Goal: Task Accomplishment & Management: Manage account settings

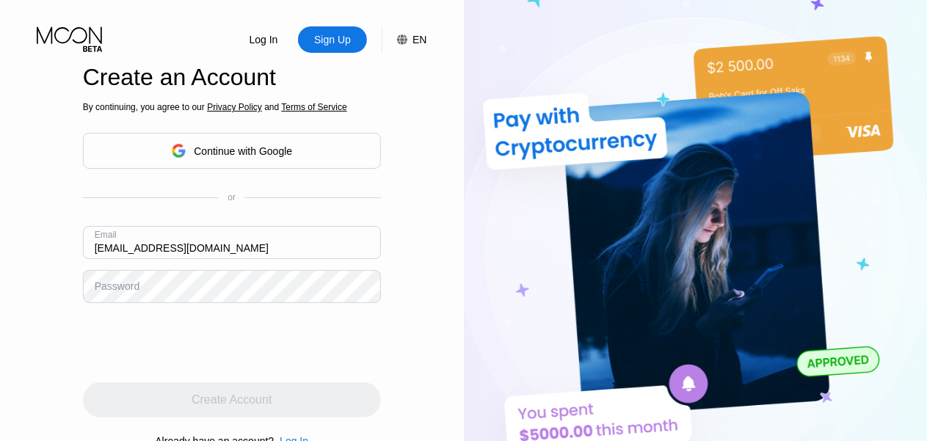
type input "[EMAIL_ADDRESS][DOMAIN_NAME]"
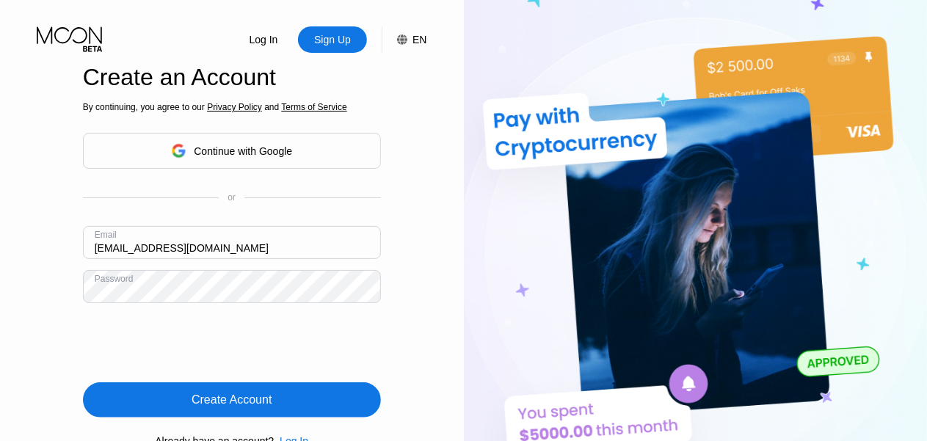
click at [0, 281] on div "Log In Sign Up EN Language English Save Create an Account By continuing, you ag…" at bounding box center [463, 220] width 927 height 441
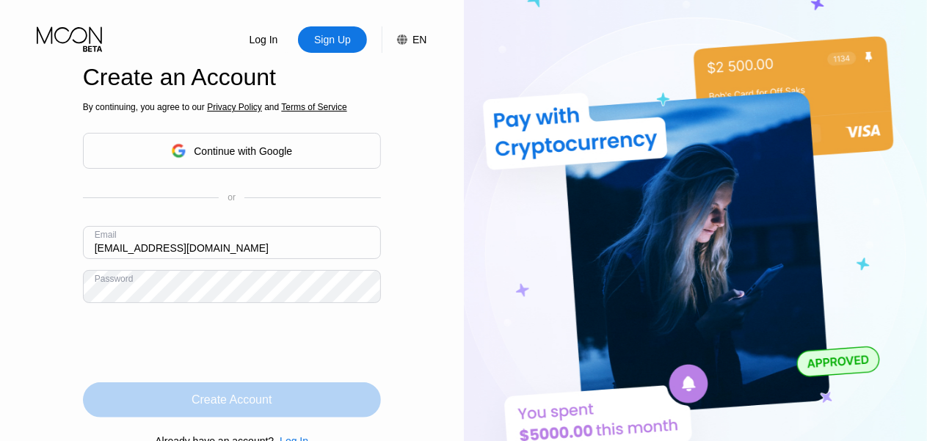
click at [149, 406] on div "Create Account" at bounding box center [232, 399] width 298 height 35
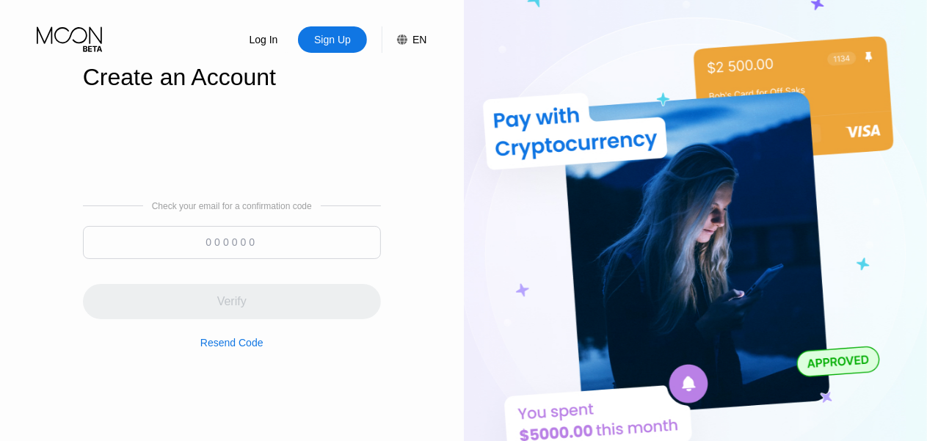
click at [315, 243] on input at bounding box center [232, 242] width 298 height 33
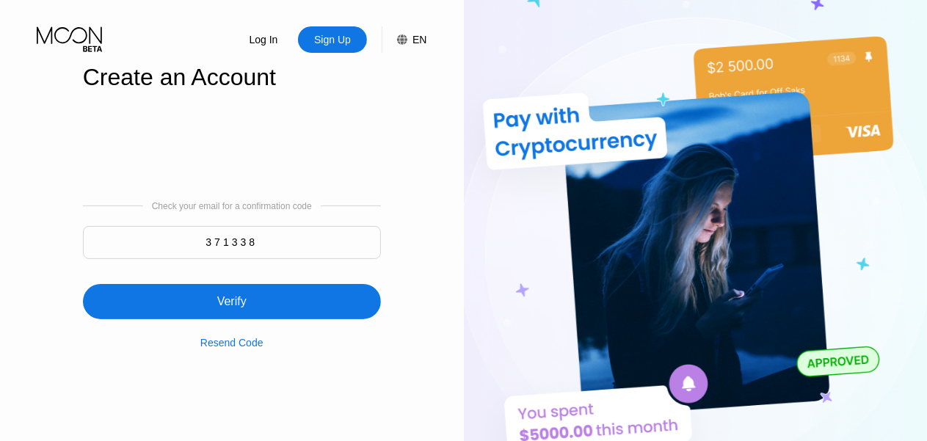
type input "371338"
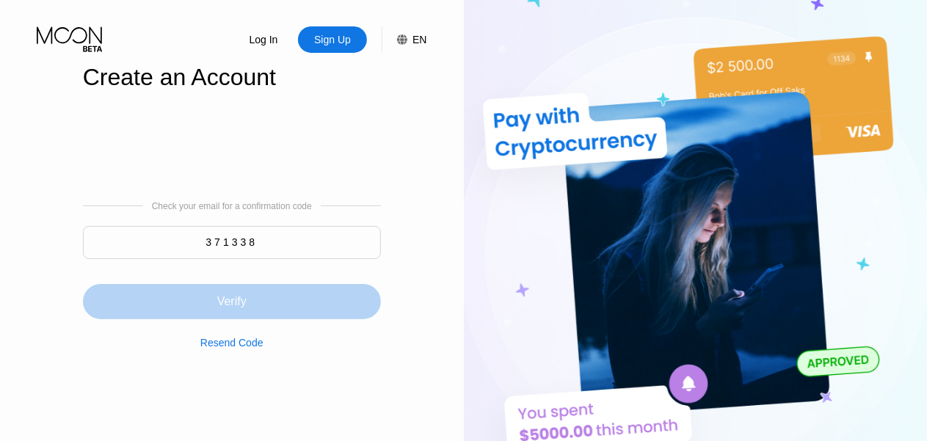
click at [255, 304] on div "Verify" at bounding box center [232, 301] width 298 height 35
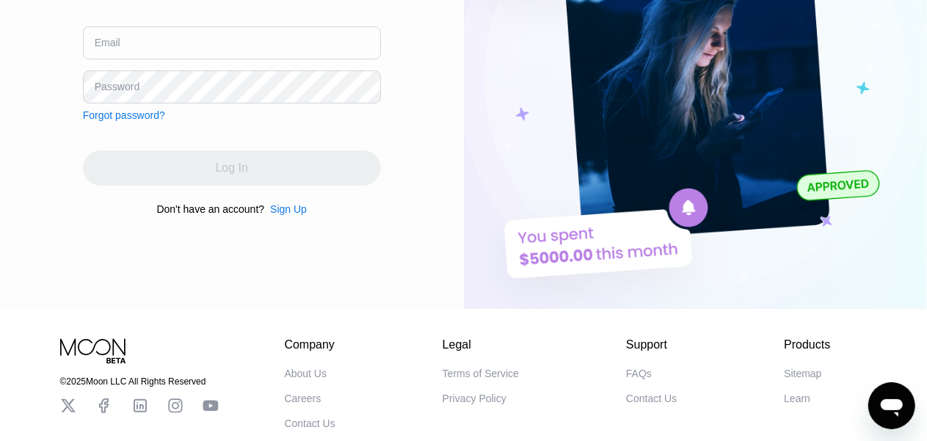
type input "[EMAIL_ADDRESS][DOMAIN_NAME]"
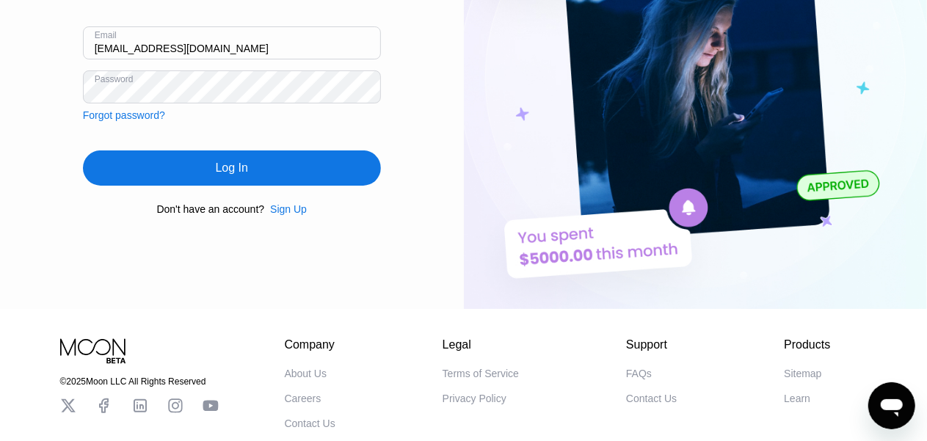
click at [423, 104] on div "Log In Sign Up EN Language Select an item Save Welcome back! Continue with Goog…" at bounding box center [232, 66] width 464 height 485
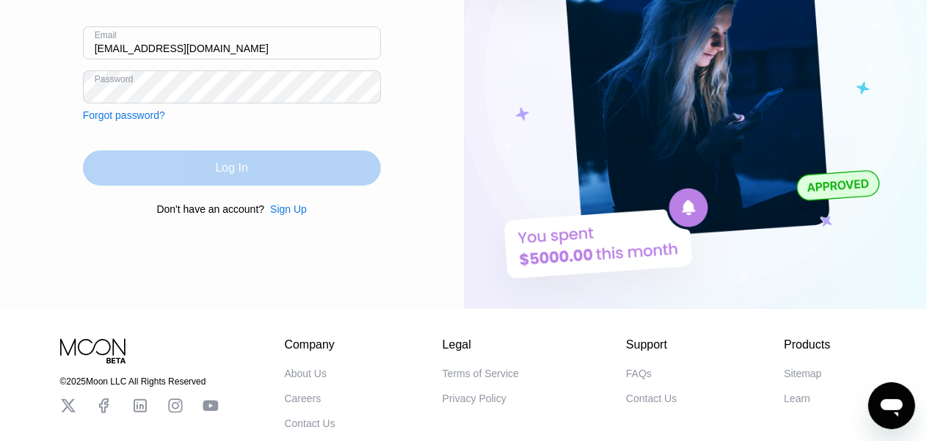
click at [292, 169] on div "Log In" at bounding box center [232, 167] width 298 height 35
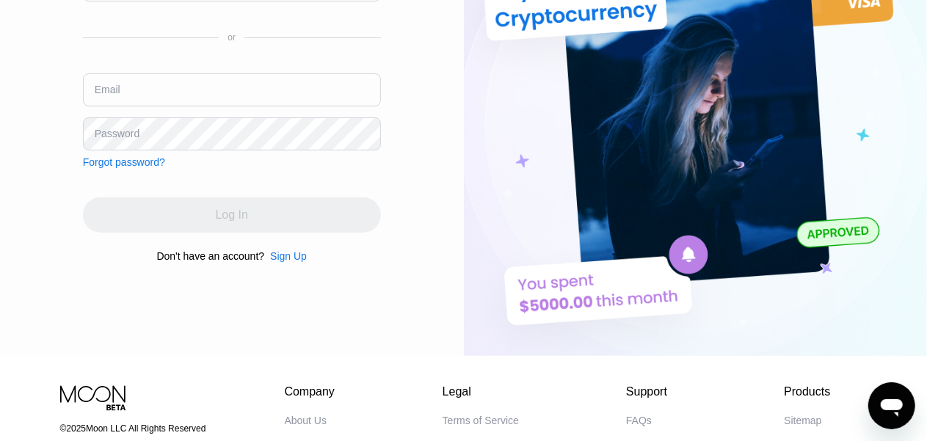
type input "[EMAIL_ADDRESS][DOMAIN_NAME]"
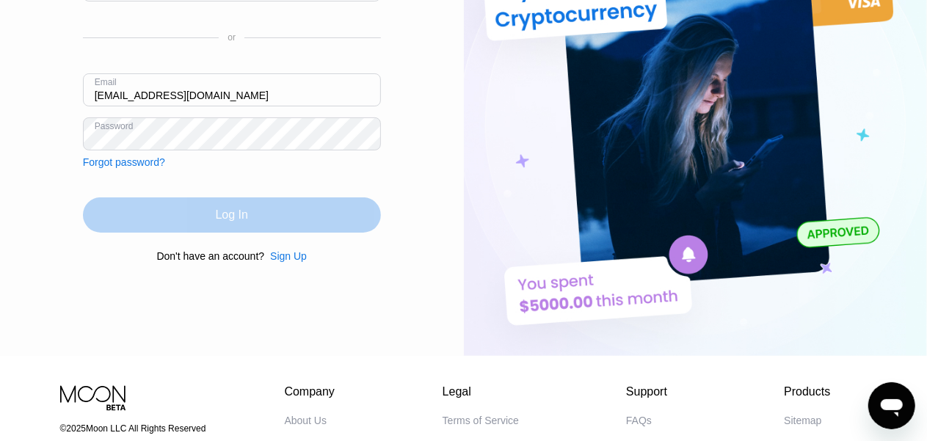
click at [93, 220] on div "Log In" at bounding box center [232, 214] width 298 height 35
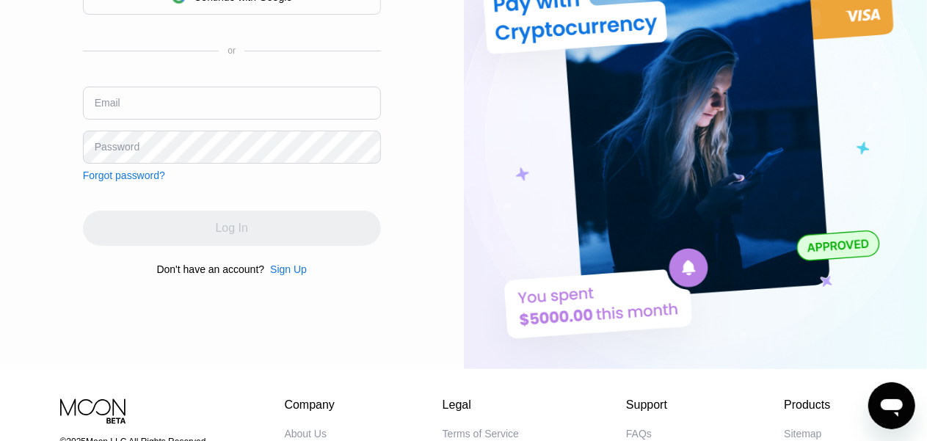
type input "[EMAIL_ADDRESS][DOMAIN_NAME]"
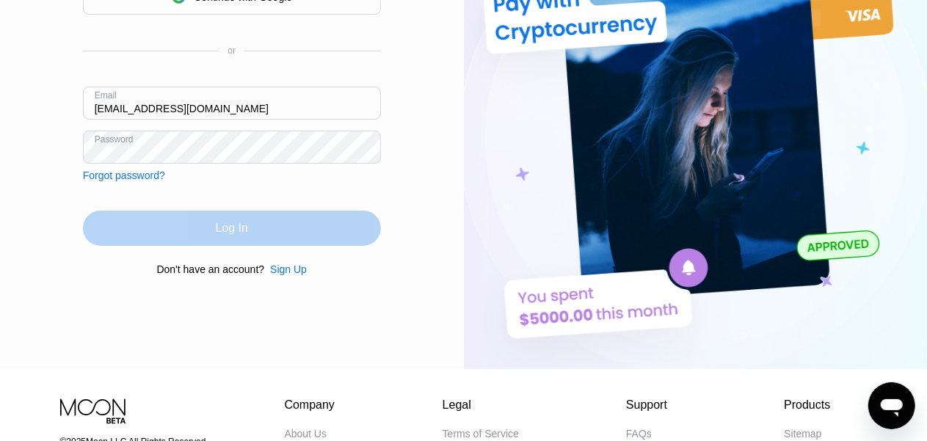
click at [103, 225] on div "Log In" at bounding box center [232, 228] width 298 height 35
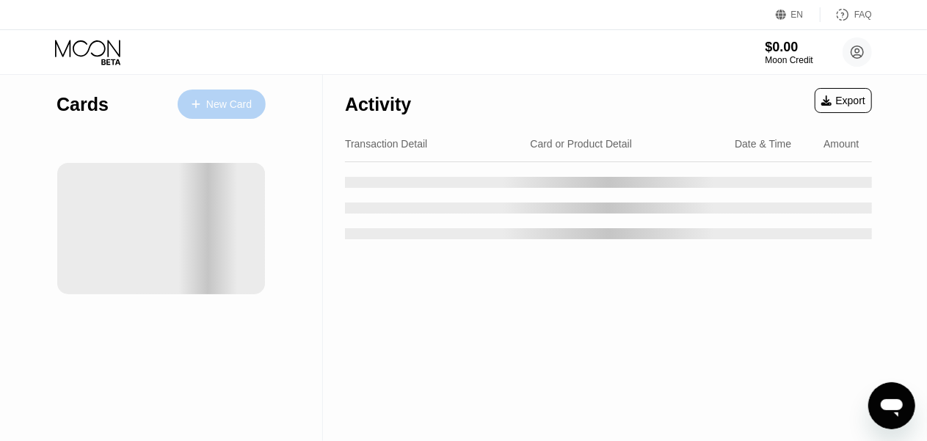
click at [222, 112] on div "New Card" at bounding box center [222, 104] width 88 height 29
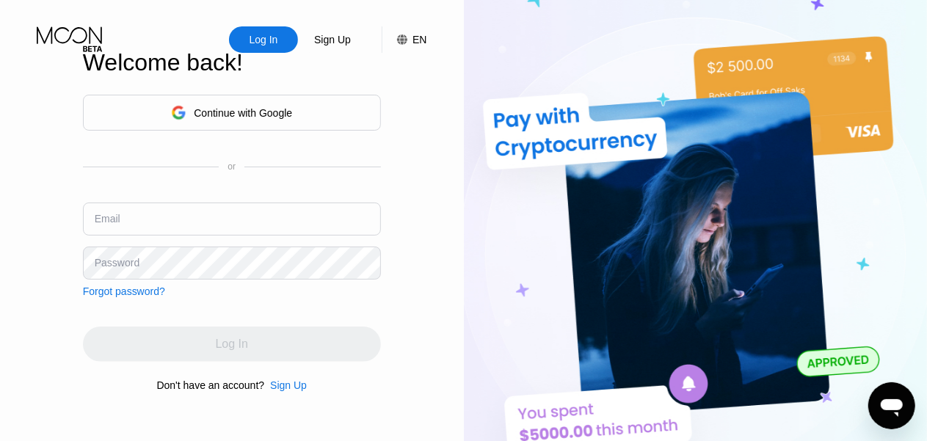
type input "[EMAIL_ADDRESS][DOMAIN_NAME]"
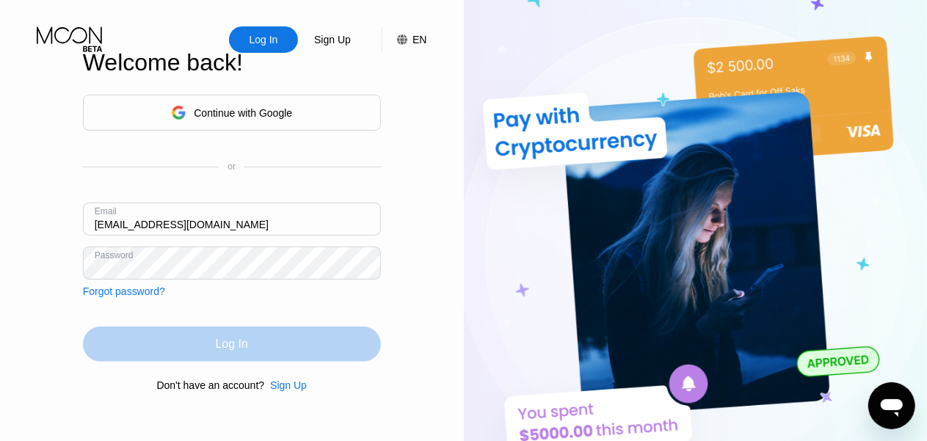
click at [359, 349] on div "Log In" at bounding box center [232, 343] width 298 height 35
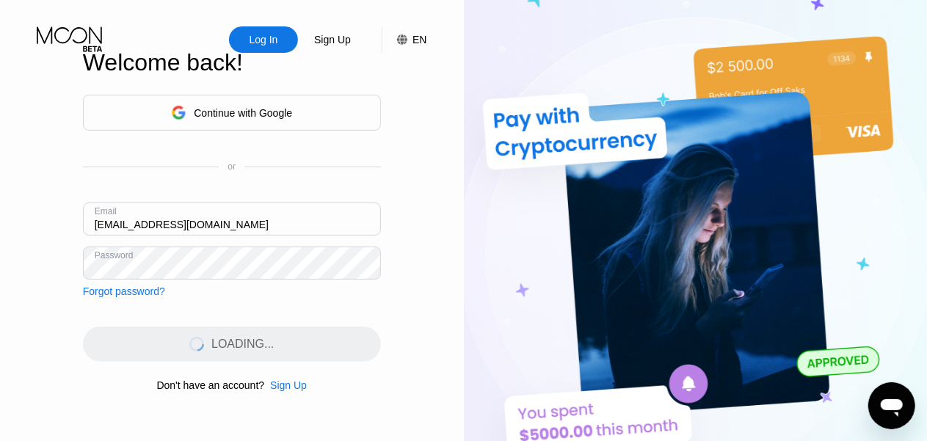
click at [359, 349] on div "LOADING..." at bounding box center [232, 343] width 298 height 35
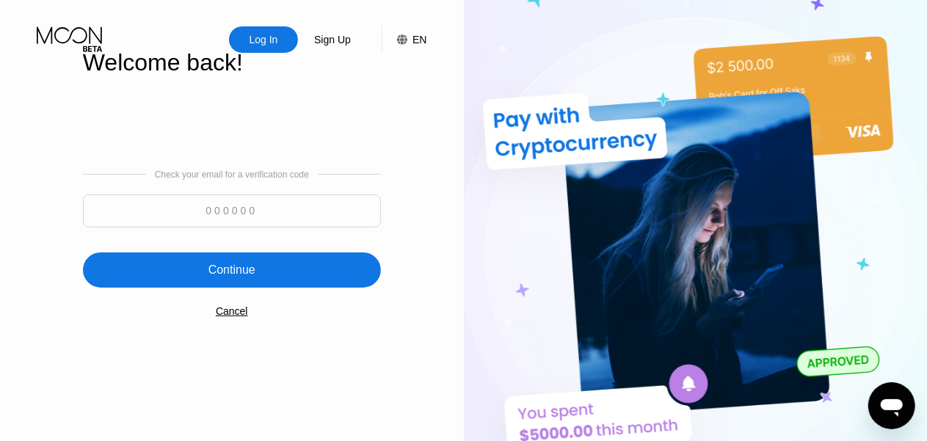
click at [258, 211] on input at bounding box center [232, 210] width 298 height 33
type input "408237"
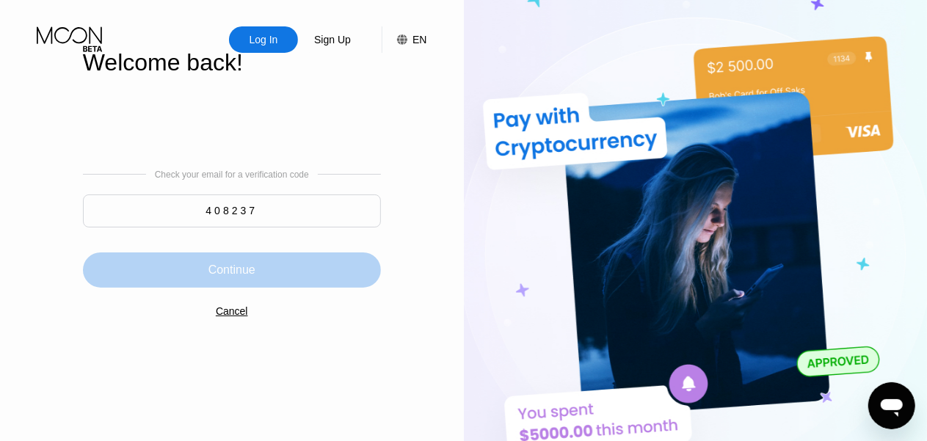
click at [258, 258] on div "Continue" at bounding box center [232, 269] width 298 height 35
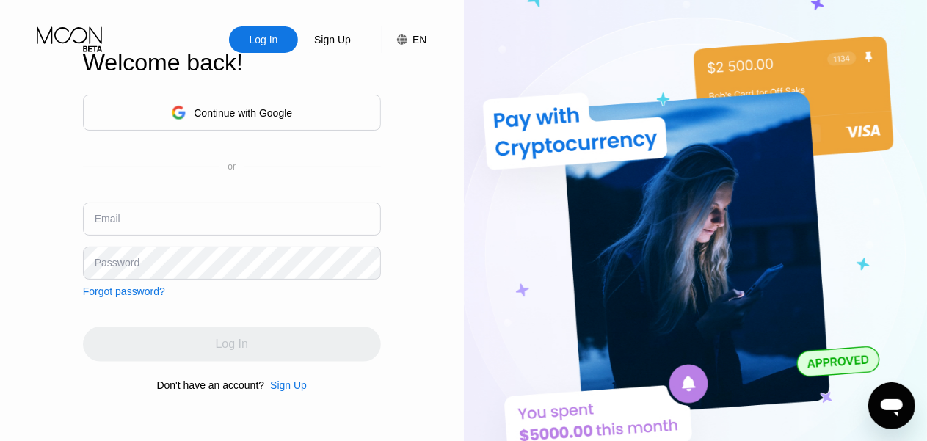
type input "[EMAIL_ADDRESS][DOMAIN_NAME]"
click at [282, 225] on input "[EMAIL_ADDRESS][DOMAIN_NAME]" at bounding box center [232, 218] width 298 height 33
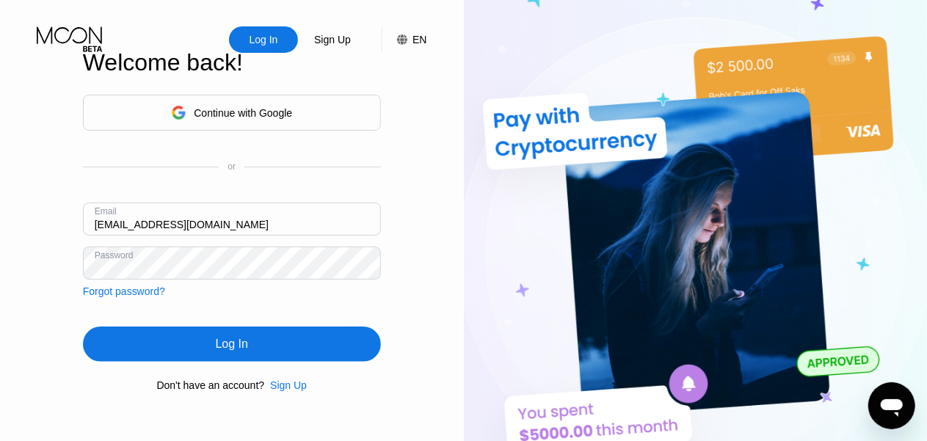
click at [277, 337] on div "Log In" at bounding box center [232, 343] width 298 height 35
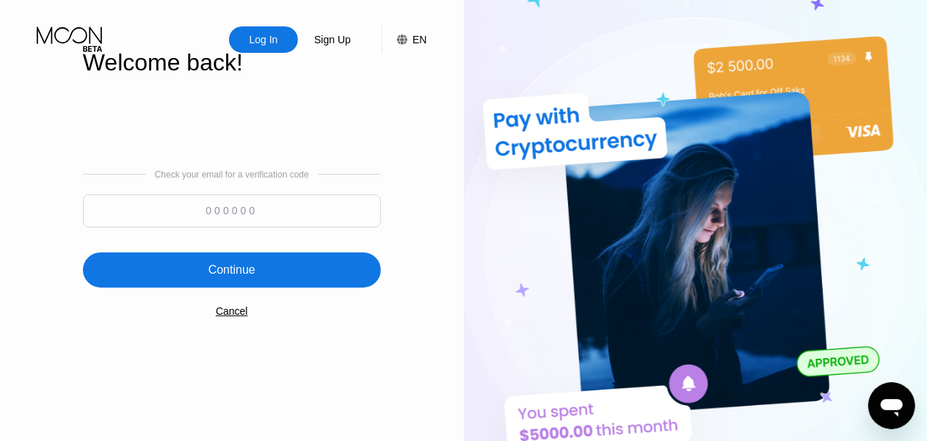
click at [197, 209] on input at bounding box center [232, 210] width 298 height 33
type input "243834"
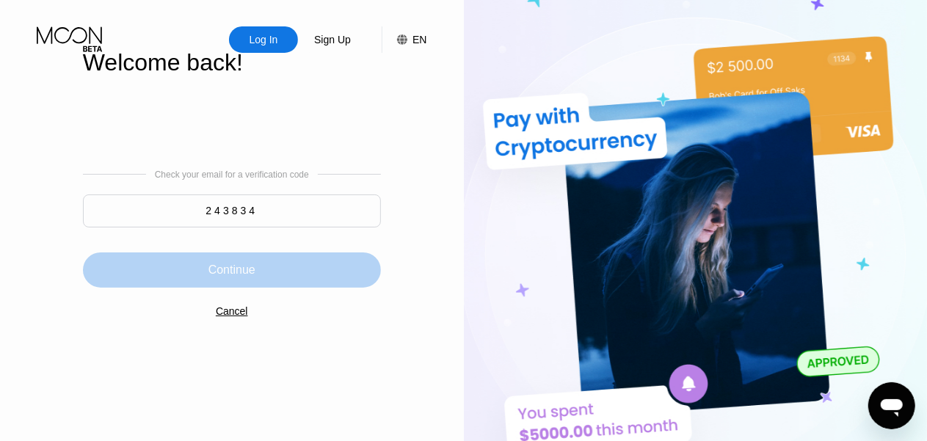
click at [260, 274] on div "Continue" at bounding box center [232, 269] width 298 height 35
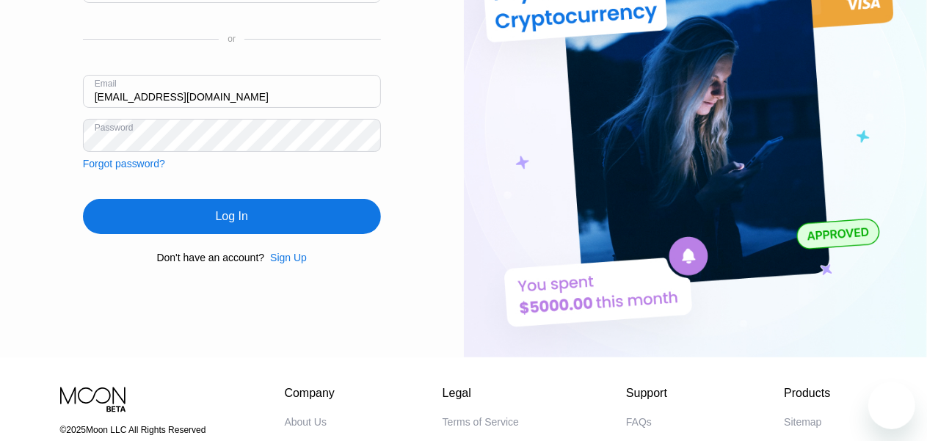
scroll to position [128, 0]
click at [257, 229] on div "Log In" at bounding box center [232, 216] width 298 height 35
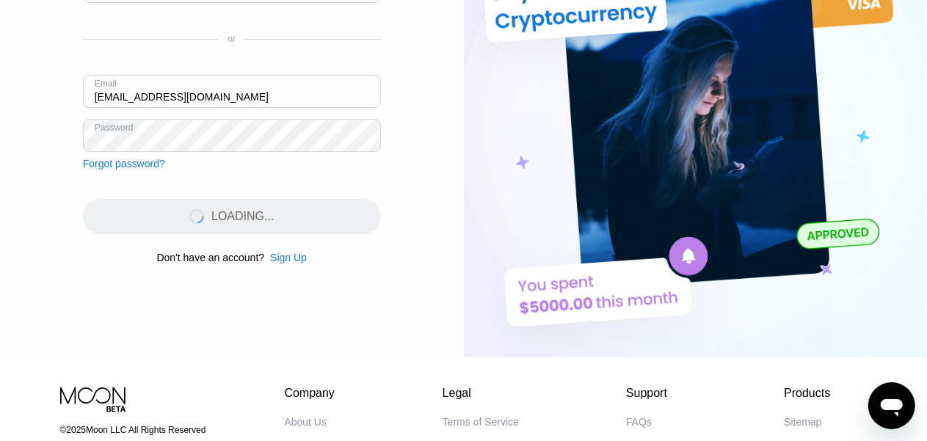
scroll to position [0, 0]
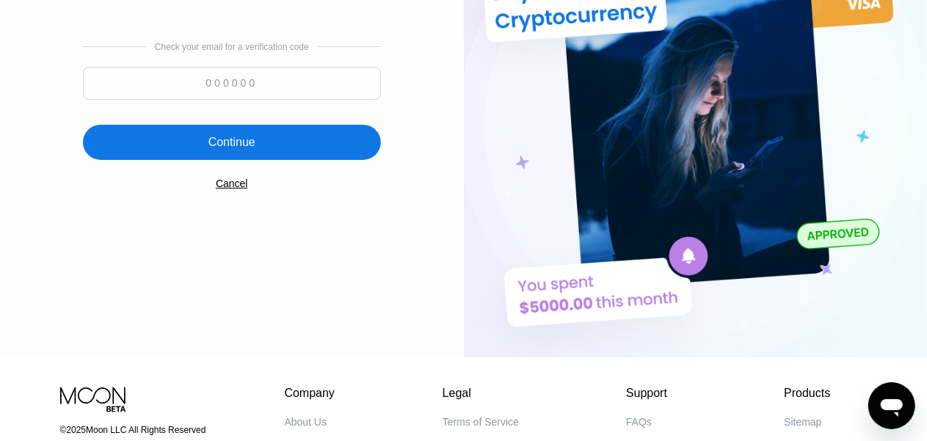
click at [242, 83] on input at bounding box center [232, 83] width 298 height 33
type input "135303"
click at [231, 146] on div "Continue" at bounding box center [231, 142] width 47 height 15
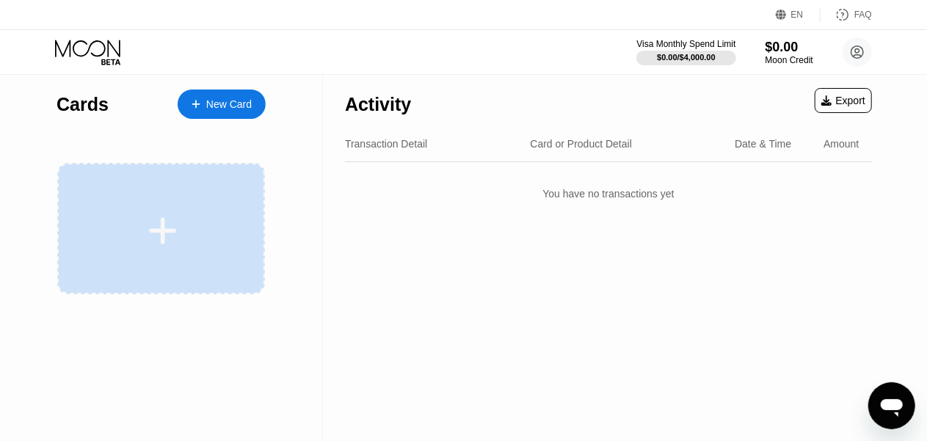
click at [205, 219] on div at bounding box center [163, 230] width 182 height 33
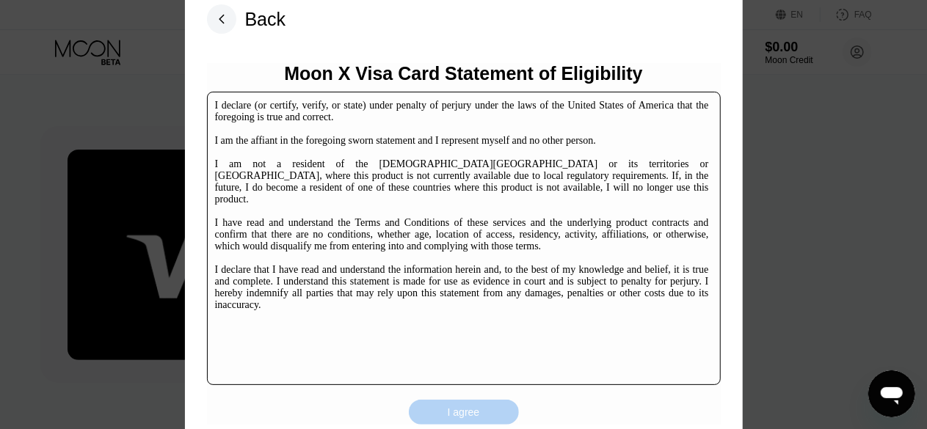
click at [505, 410] on div "I agree" at bounding box center [464, 412] width 110 height 25
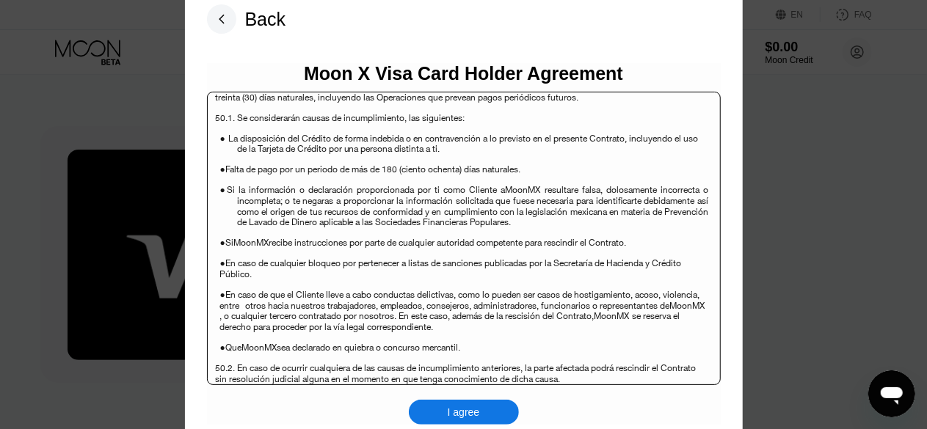
scroll to position [9538, 0]
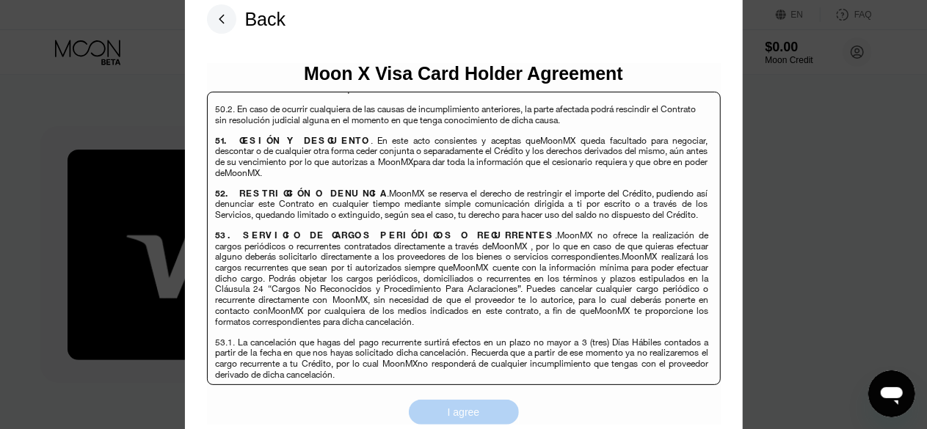
click at [468, 413] on div "I agree" at bounding box center [464, 412] width 32 height 13
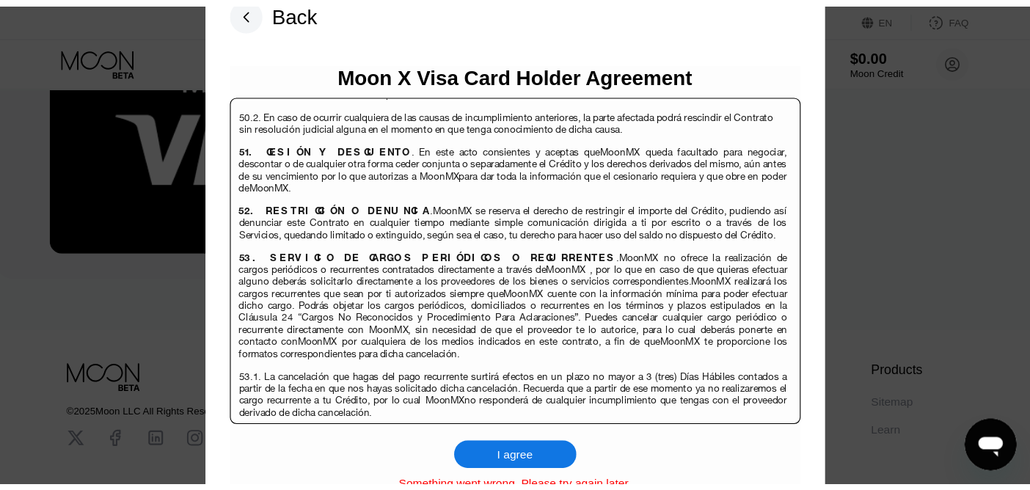
scroll to position [9530, 0]
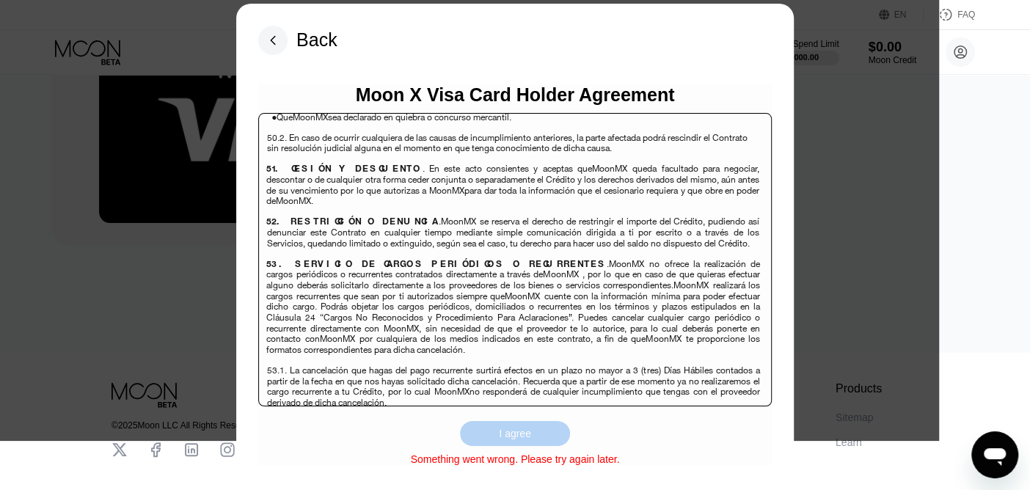
click at [525, 428] on div "I agree" at bounding box center [515, 433] width 32 height 13
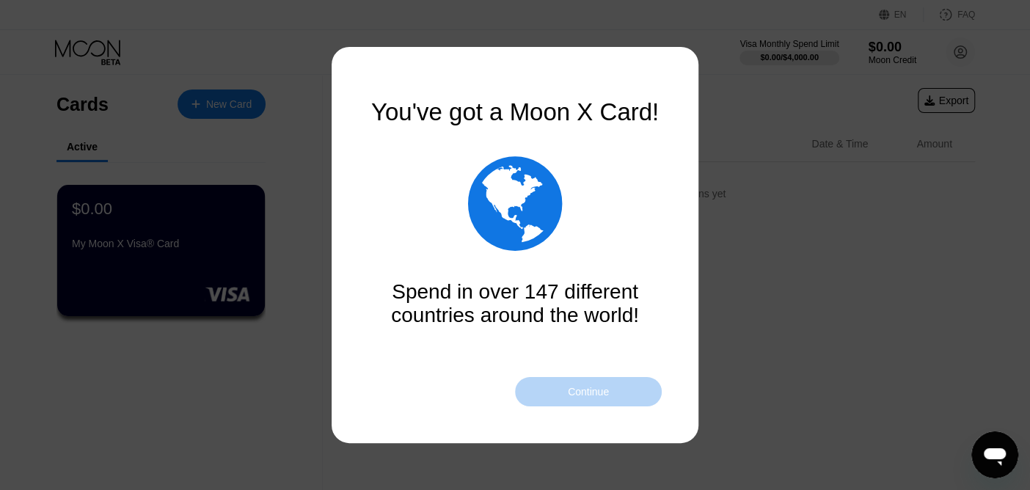
click at [579, 394] on div "Continue" at bounding box center [588, 392] width 41 height 12
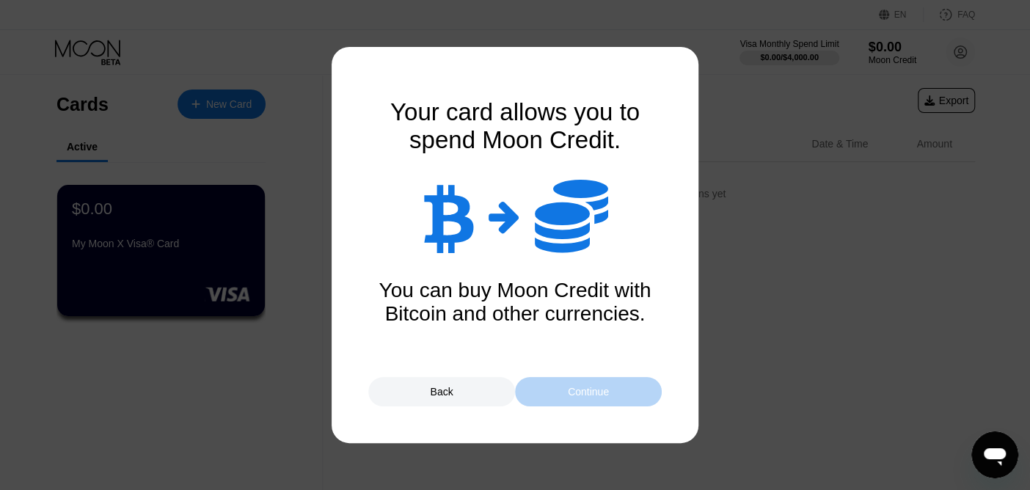
click at [579, 394] on div "Continue" at bounding box center [588, 392] width 41 height 12
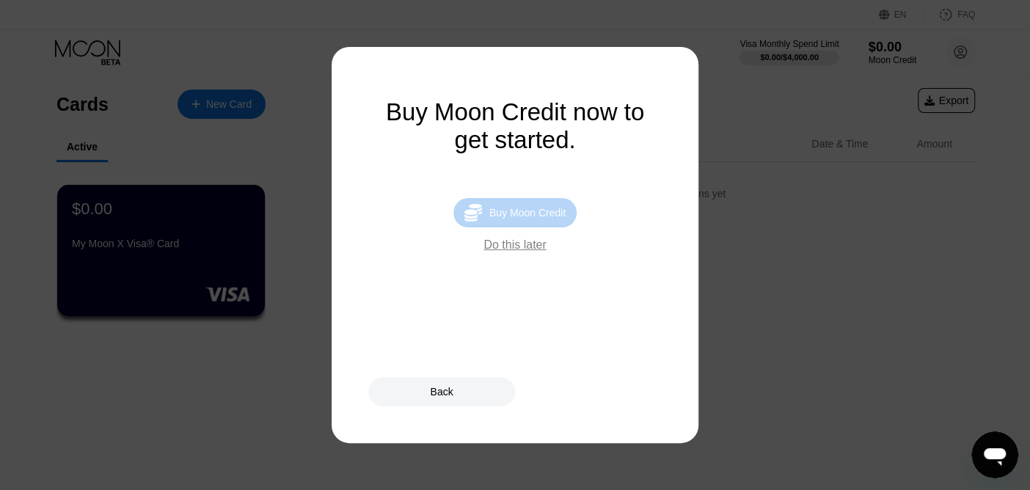
click at [499, 219] on div "Buy Moon Credit" at bounding box center [527, 213] width 76 height 12
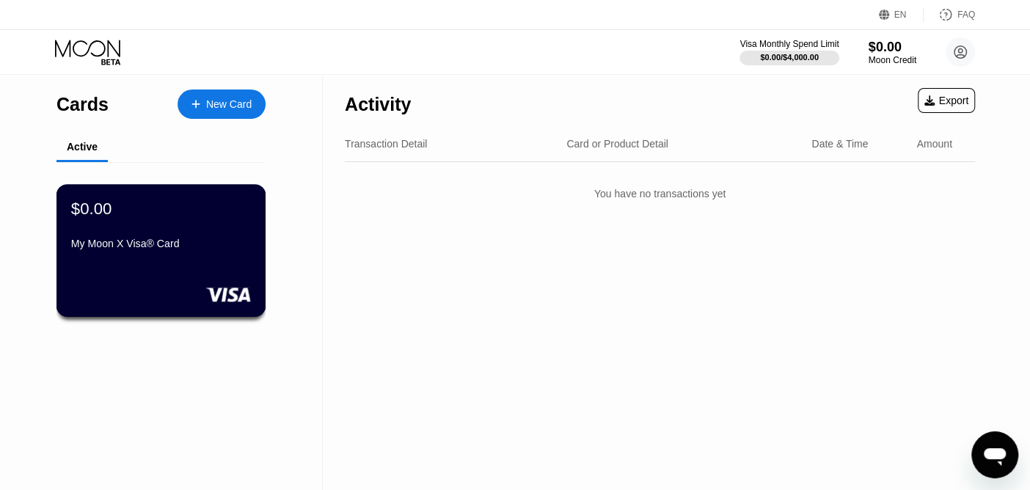
click at [222, 242] on div "My Moon X Visa® Card" at bounding box center [161, 244] width 180 height 12
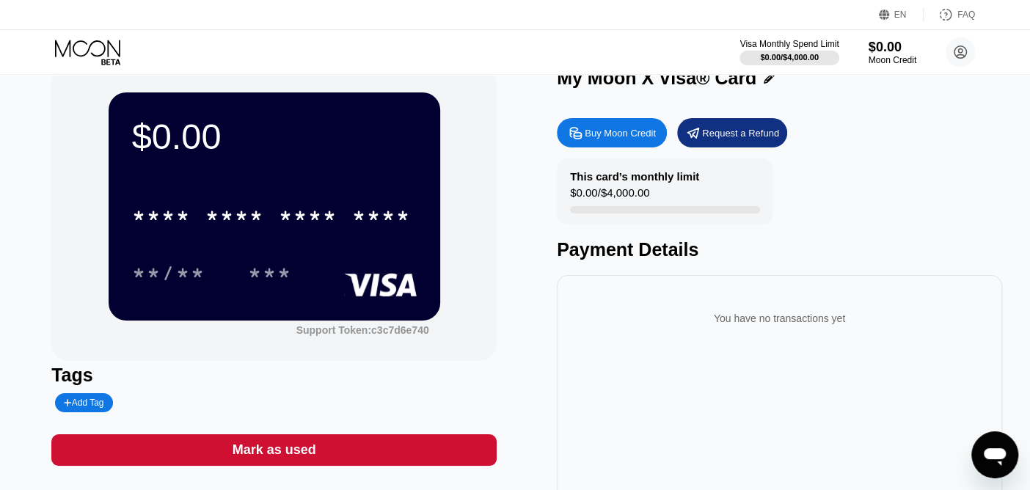
scroll to position [1, 0]
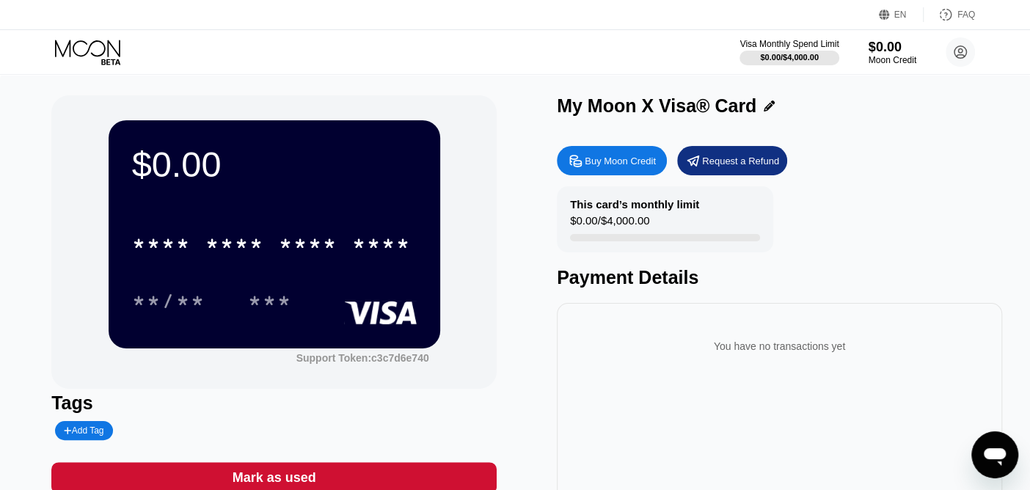
click at [150, 269] on div "* * * * * * * * * * * * **** **/** ***" at bounding box center [274, 257] width 285 height 87
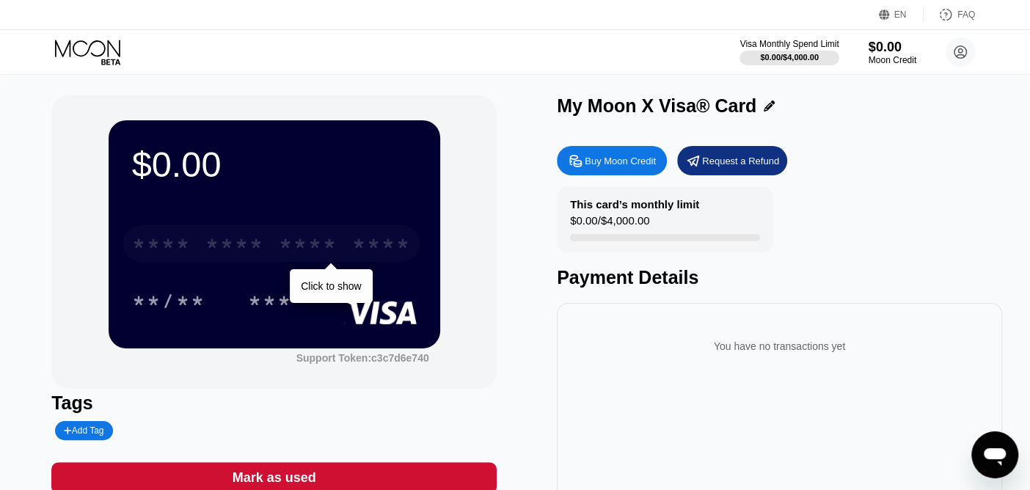
click at [252, 240] on div "* * * *" at bounding box center [234, 245] width 59 height 23
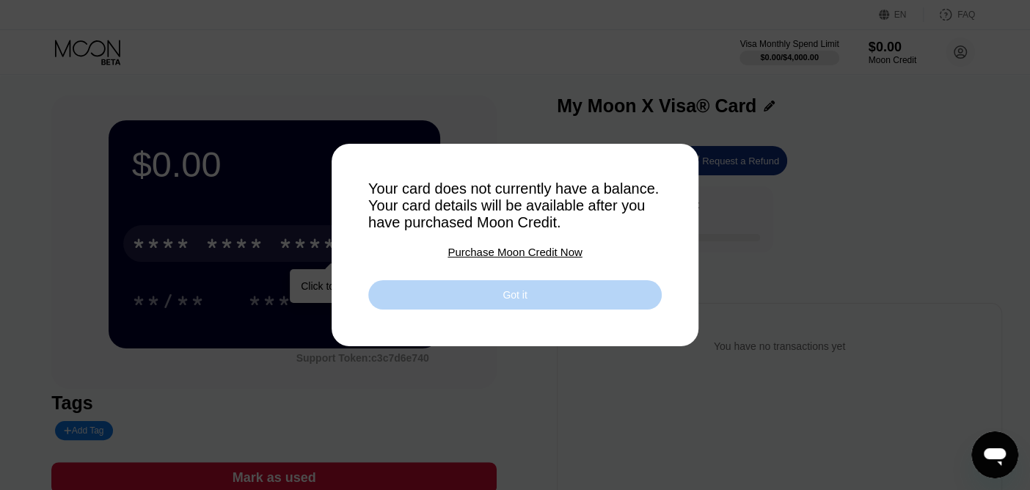
click at [452, 288] on div "Got it" at bounding box center [514, 294] width 293 height 29
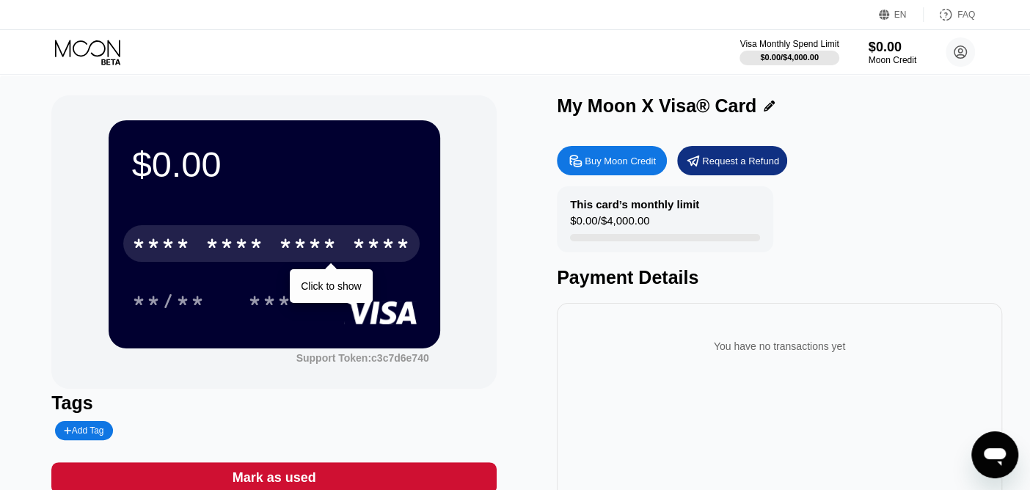
scroll to position [0, 0]
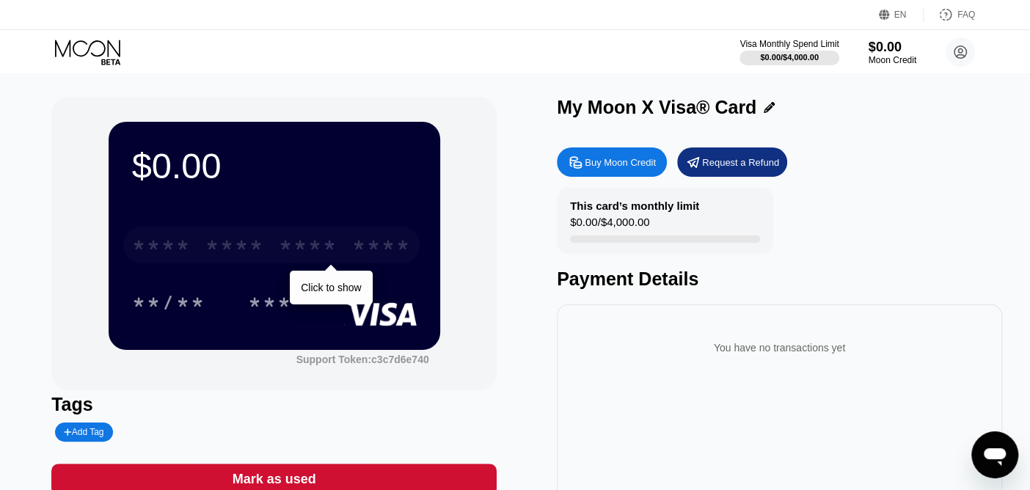
click at [301, 249] on div "* * * *" at bounding box center [308, 247] width 59 height 23
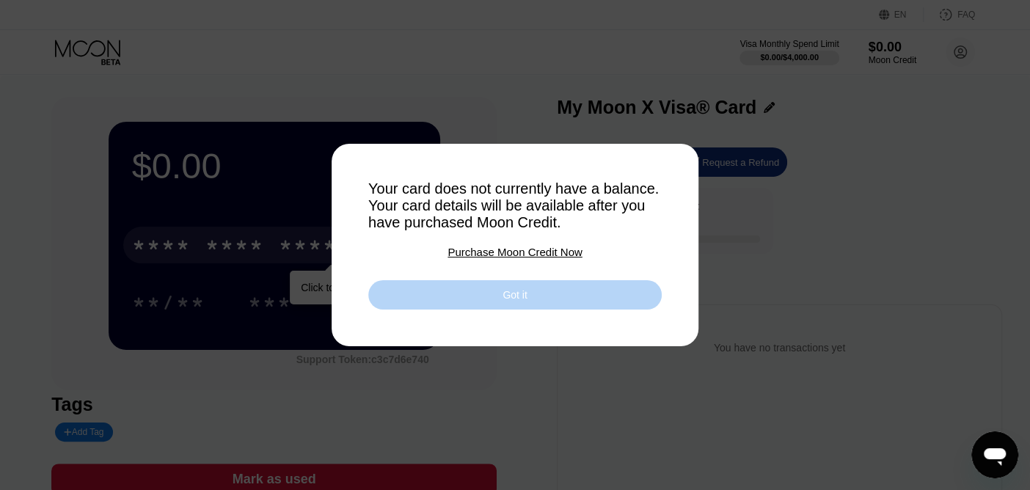
click at [454, 290] on div "Got it" at bounding box center [514, 294] width 293 height 29
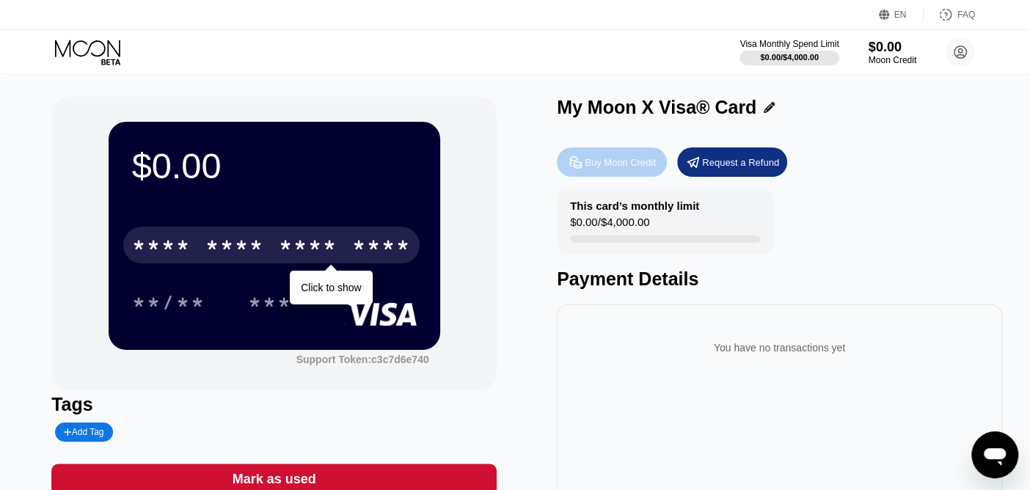
click at [614, 160] on div "Buy Moon Credit" at bounding box center [620, 162] width 71 height 12
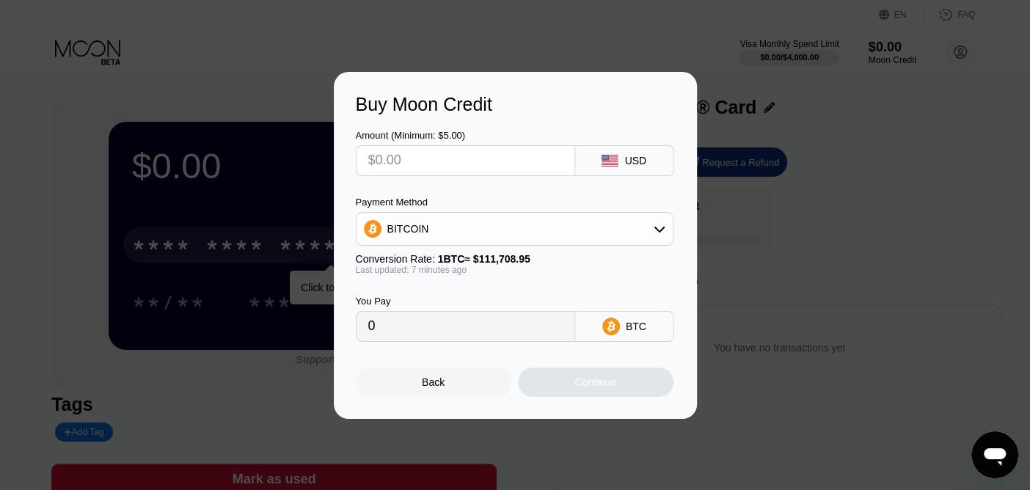
click at [525, 150] on input "text" at bounding box center [465, 160] width 194 height 29
type input "$2"
type input "0.00001790"
type input "0"
type input "$11"
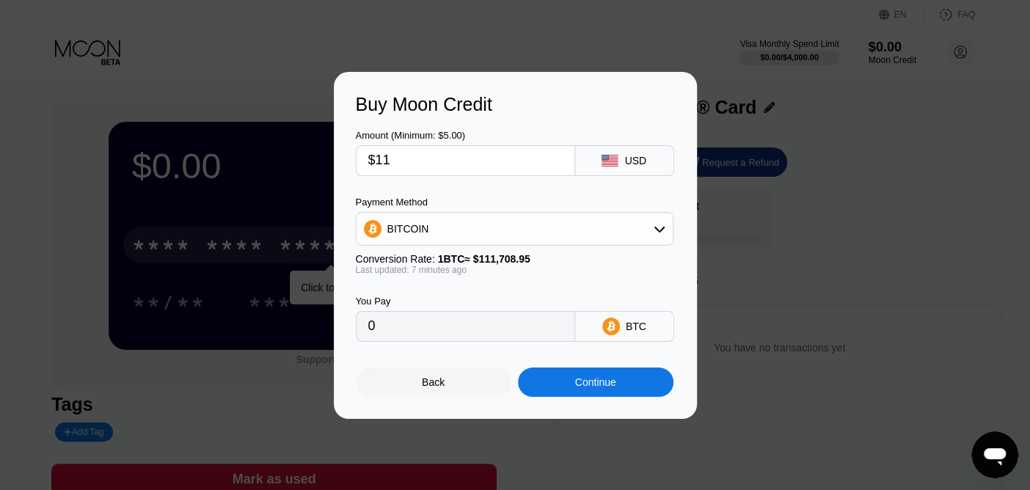
type input "0.00009844"
type input "$11"
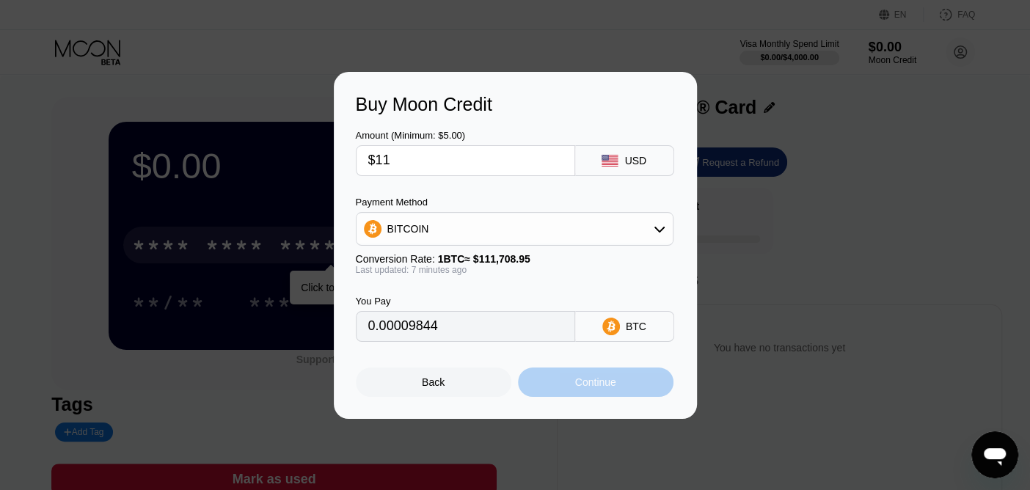
click at [576, 386] on div "Continue" at bounding box center [595, 382] width 41 height 12
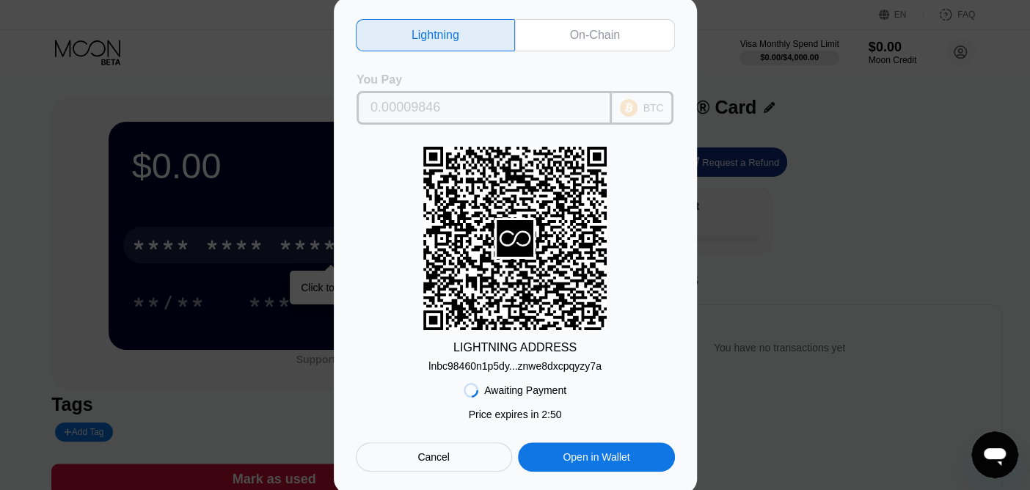
click at [621, 99] on icon at bounding box center [629, 108] width 18 height 18
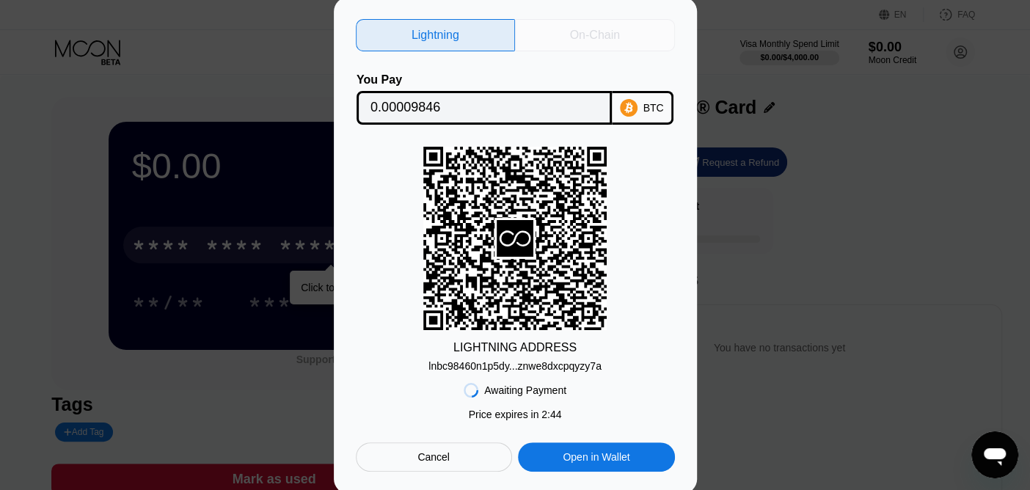
click at [585, 43] on div "On-Chain" at bounding box center [595, 35] width 160 height 32
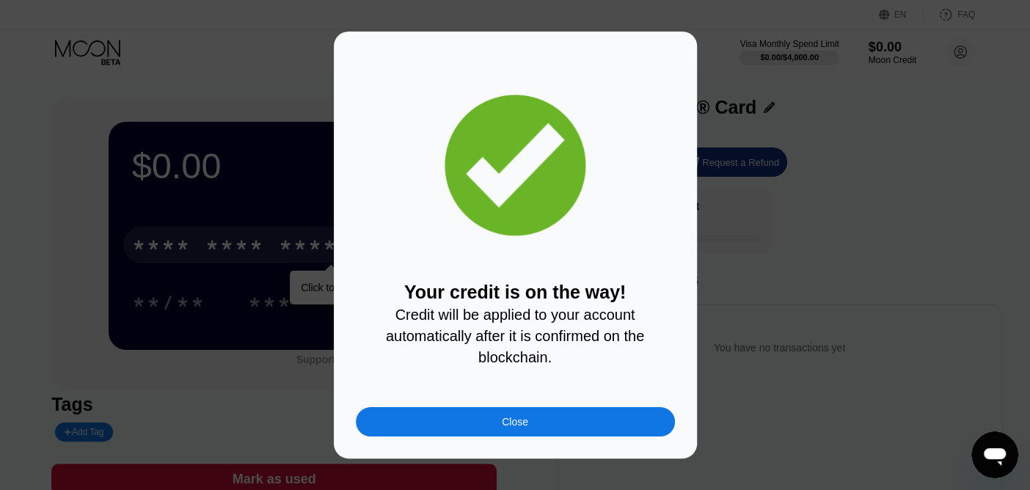
click at [508, 428] on div "Close" at bounding box center [515, 422] width 26 height 12
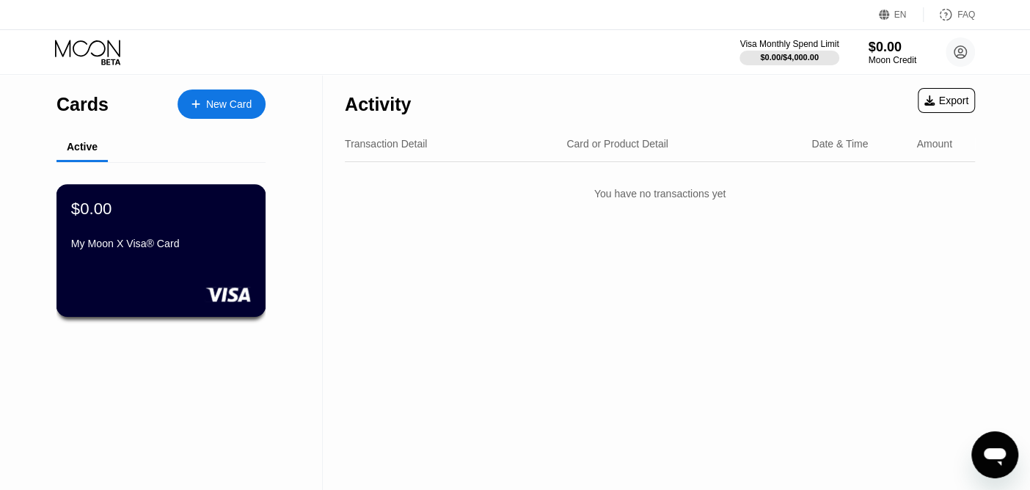
click at [213, 245] on div "My Moon X Visa® Card" at bounding box center [161, 244] width 180 height 12
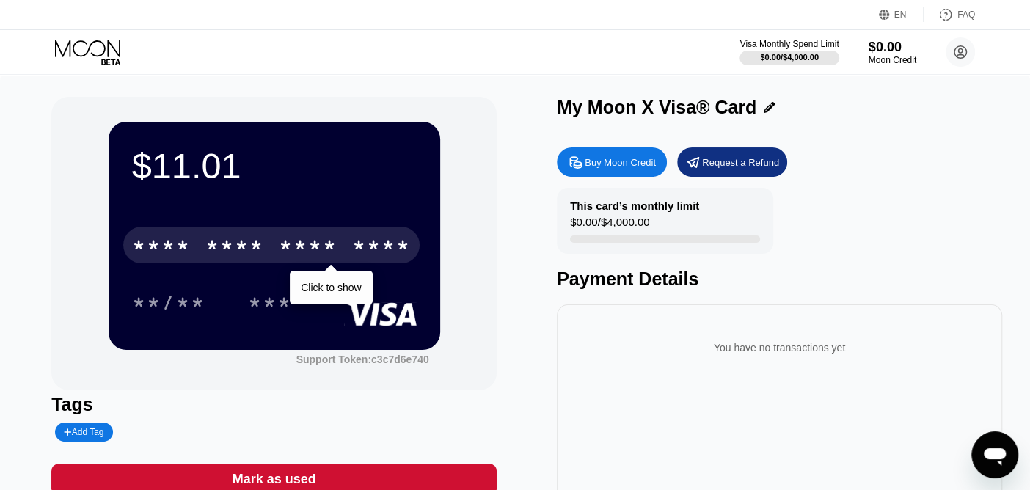
click at [213, 245] on div "* * * *" at bounding box center [234, 247] width 59 height 23
click at [335, 248] on div "* * * *" at bounding box center [308, 247] width 59 height 23
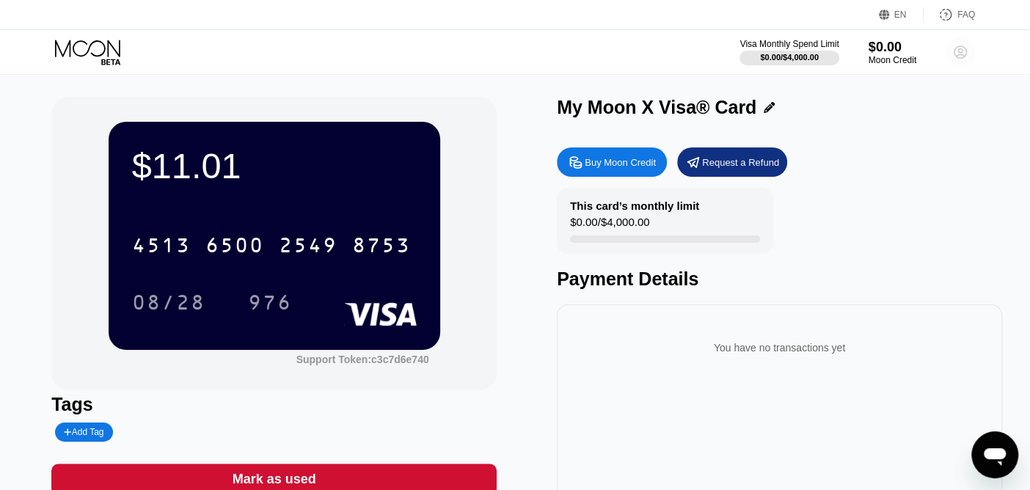
click at [961, 51] on circle at bounding box center [960, 51] width 29 height 29
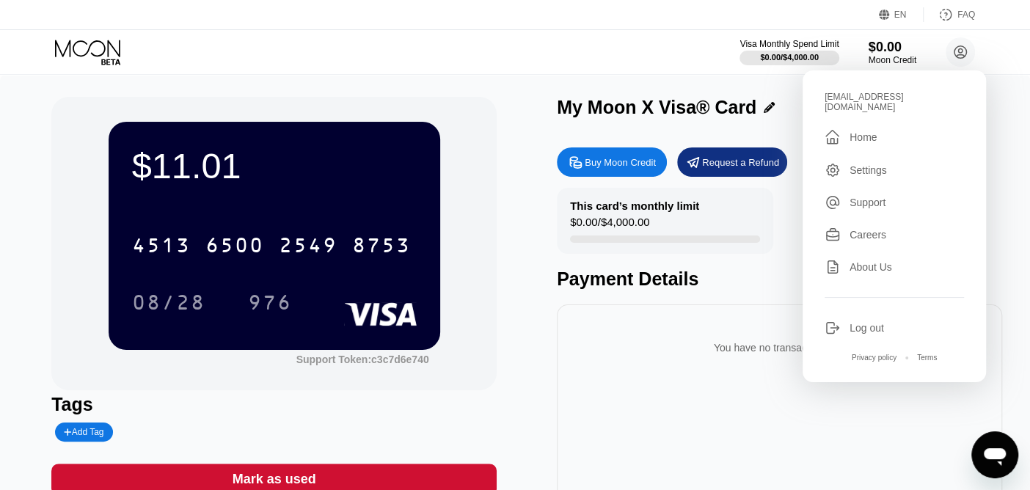
click at [679, 48] on div "Visa Monthly Spend Limit $0.00 / $4,000.00 $0.00 Moon Credit [EMAIL_ADDRESS][DO…" at bounding box center [515, 52] width 1030 height 44
